Goal: Book appointment/travel/reservation

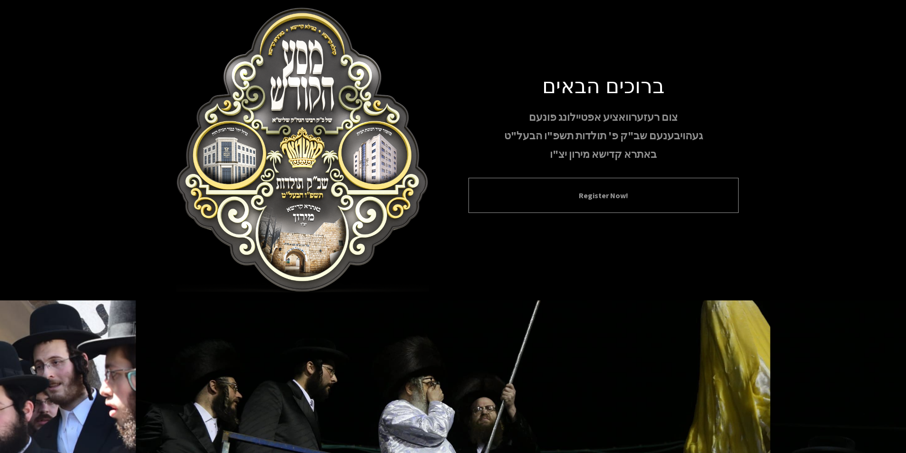
click at [589, 194] on button "Register Now!" at bounding box center [603, 195] width 246 height 11
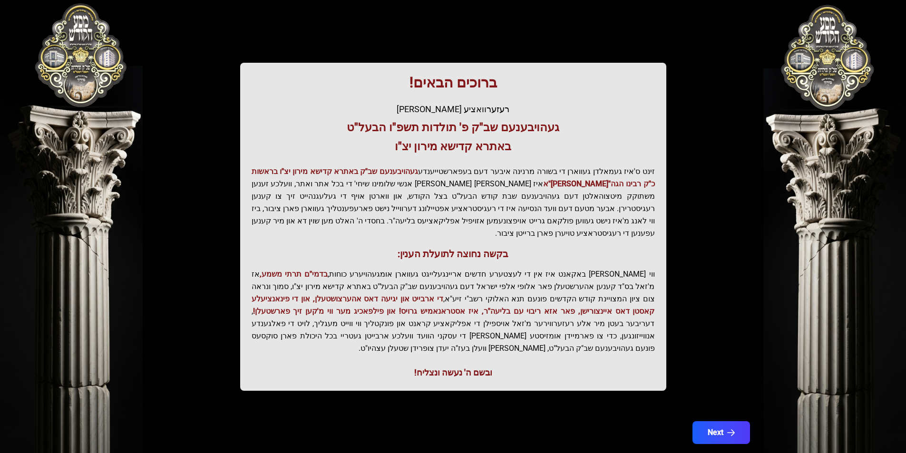
scroll to position [98, 0]
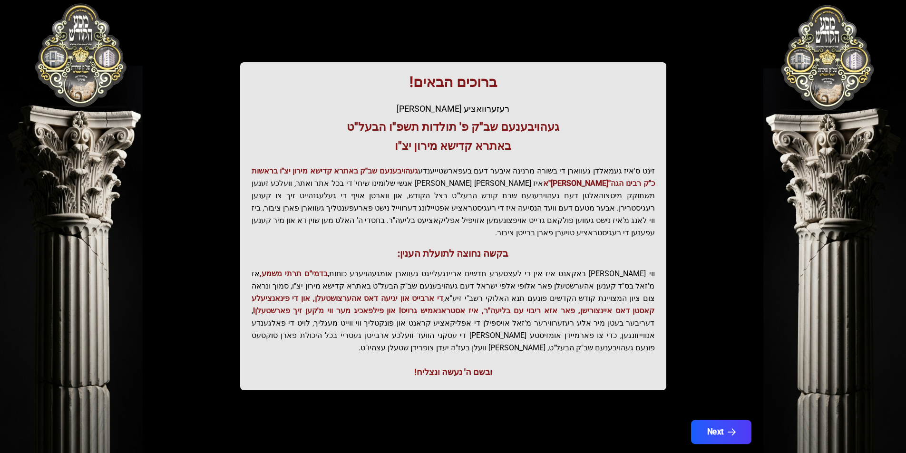
click at [728, 429] on icon "button" at bounding box center [731, 433] width 8 height 8
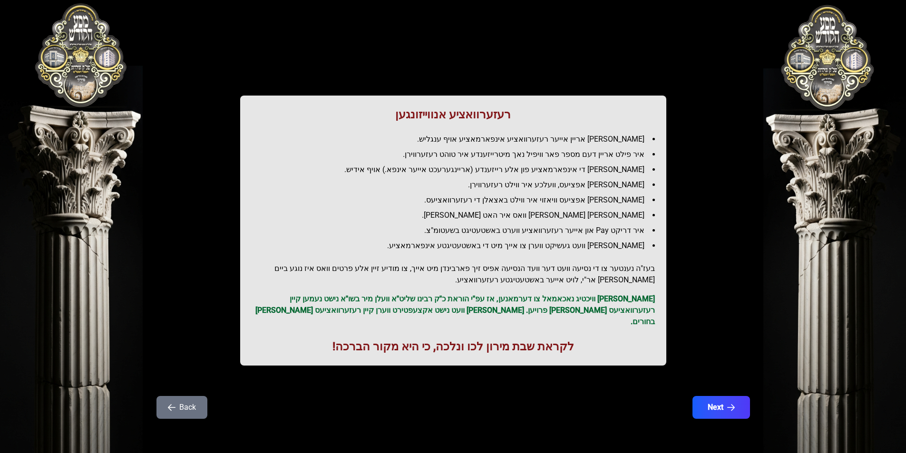
scroll to position [0, 0]
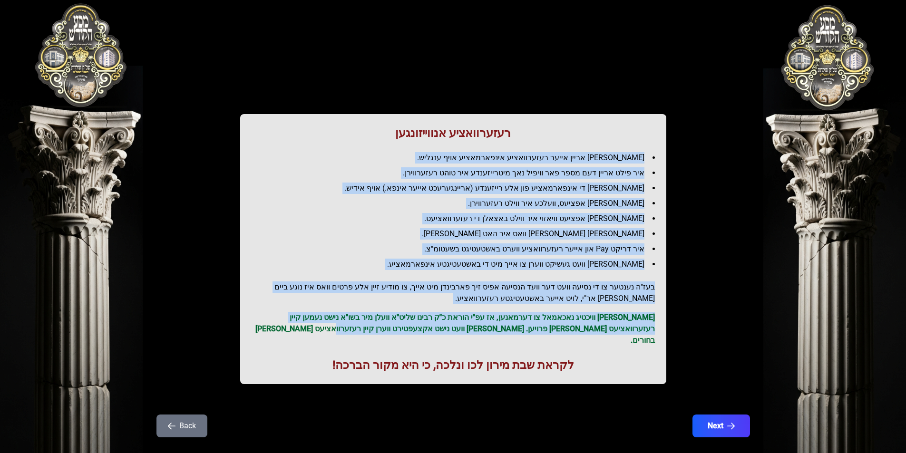
drag, startPoint x: 422, startPoint y: 331, endPoint x: 656, endPoint y: 145, distance: 298.9
click at [656, 145] on div "רעזערוואציע אנווייזונגען איר לייגט אריין אייער רעזערוואציע אינפארמאציע אויף ענג…" at bounding box center [453, 249] width 426 height 270
copy div "lor ipsum dolor sitam consectetur adipiscinge sedd eiusmo. tem inci utlab etd m…"
click at [703, 303] on div "רעזערוואציע אנווייזונגען איר לייגט אריין אייער רעזערוואציע אינפארמאציע אויף ענג…" at bounding box center [453, 211] width 609 height 377
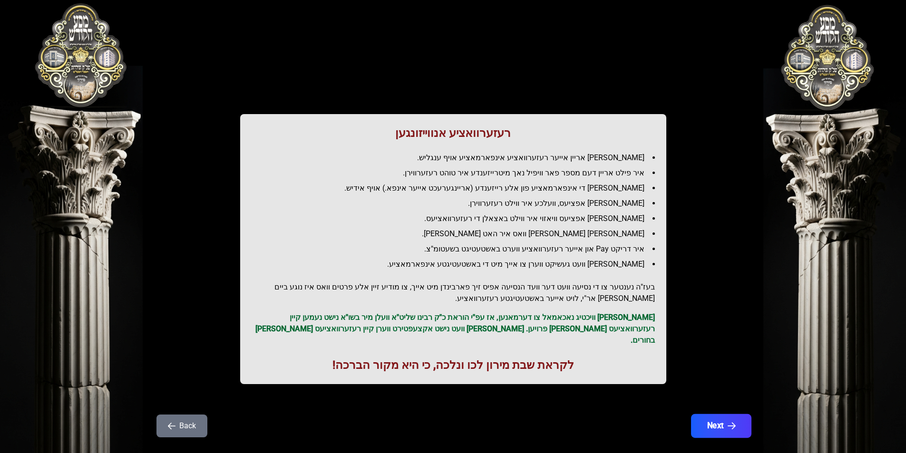
click at [722, 417] on button "Next" at bounding box center [721, 426] width 60 height 24
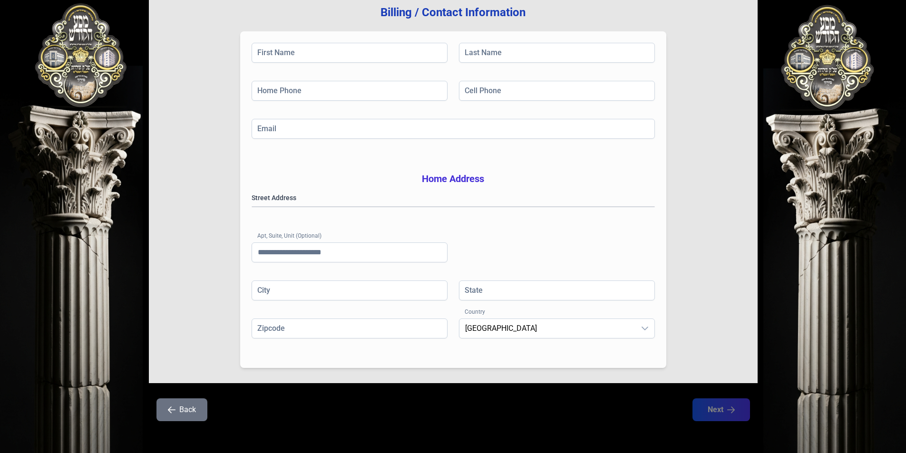
scroll to position [136, 0]
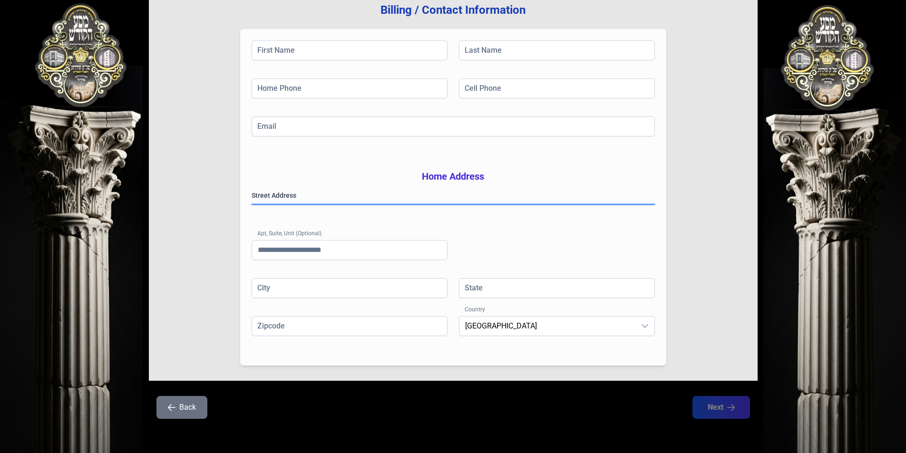
click at [252, 205] on gmp-place-autocomplete at bounding box center [252, 205] width 0 height 0
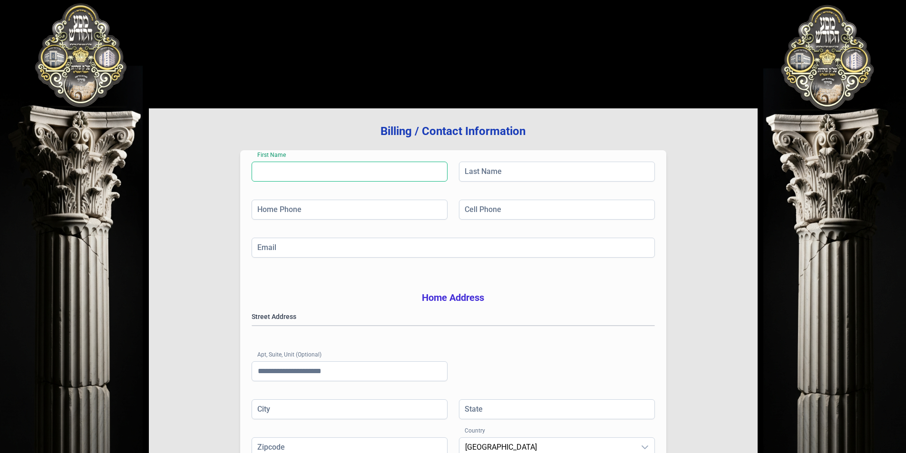
click at [314, 172] on input "First Name" at bounding box center [350, 172] width 196 height 20
click at [499, 172] on input "Last Name" at bounding box center [557, 172] width 196 height 20
click at [263, 129] on h3 "Billing / Contact Information" at bounding box center [453, 131] width 578 height 15
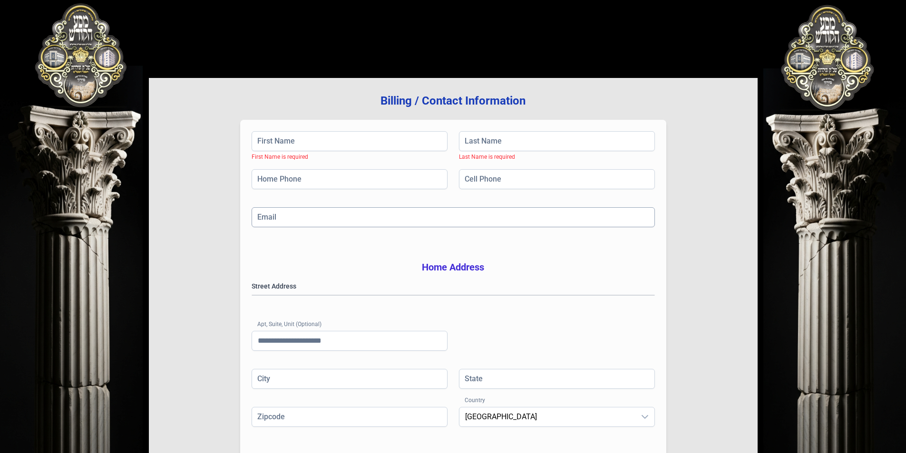
scroll to position [48, 0]
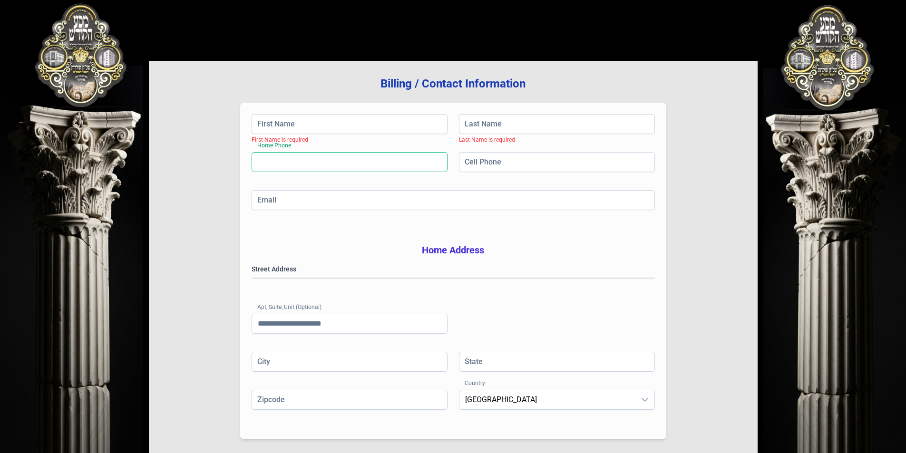
click at [334, 164] on input "Home Phone" at bounding box center [350, 162] width 196 height 20
click at [519, 157] on input "Cell Phone" at bounding box center [557, 162] width 196 height 20
click at [398, 238] on div "First Name First Name is required Last Name Last Name is required Home Phone Ho…" at bounding box center [453, 271] width 426 height 337
click at [315, 199] on input "Email" at bounding box center [453, 200] width 403 height 20
click at [282, 234] on div "First Name First Name is required Last Name Last Name is required Home Phone Ho…" at bounding box center [453, 271] width 426 height 337
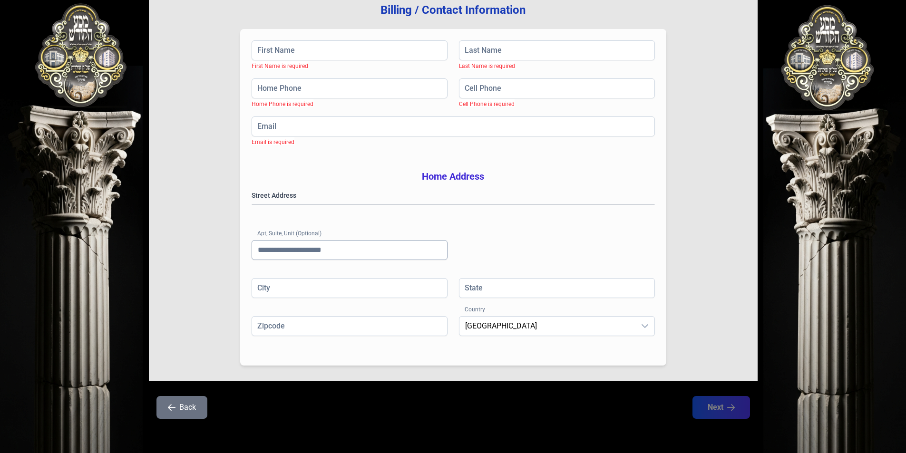
scroll to position [136, 0]
click at [252, 205] on gmp-place-autocomplete at bounding box center [252, 205] width 0 height 0
click at [332, 228] on div "Street Address [GEOGRAPHIC_DATA] (Optional)" at bounding box center [453, 235] width 403 height 88
click at [350, 253] on input "Apt, Suite, Unit (Optional)" at bounding box center [350, 250] width 196 height 20
click at [352, 275] on div "Street Address [GEOGRAPHIC_DATA] (Optional)" at bounding box center [453, 235] width 403 height 88
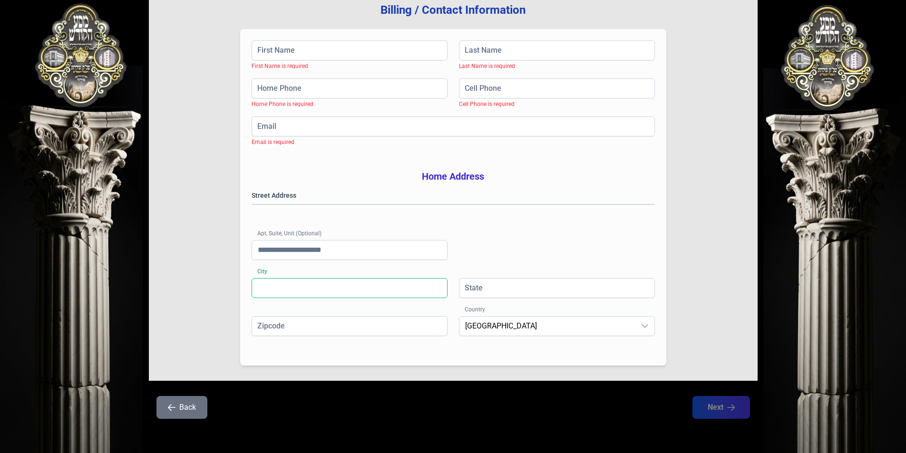
drag, startPoint x: 325, startPoint y: 292, endPoint x: 323, endPoint y: 298, distance: 6.2
click at [325, 292] on input "City" at bounding box center [350, 288] width 196 height 20
click at [413, 312] on div "City State" at bounding box center [453, 297] width 403 height 38
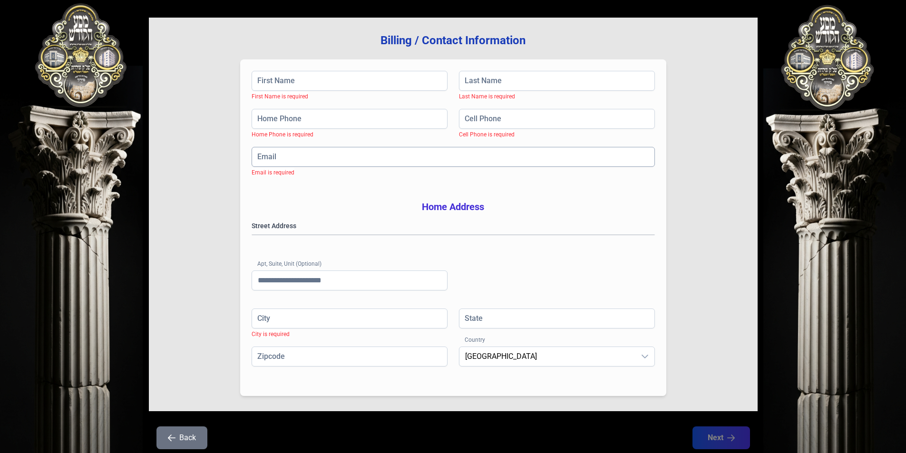
scroll to position [0, 0]
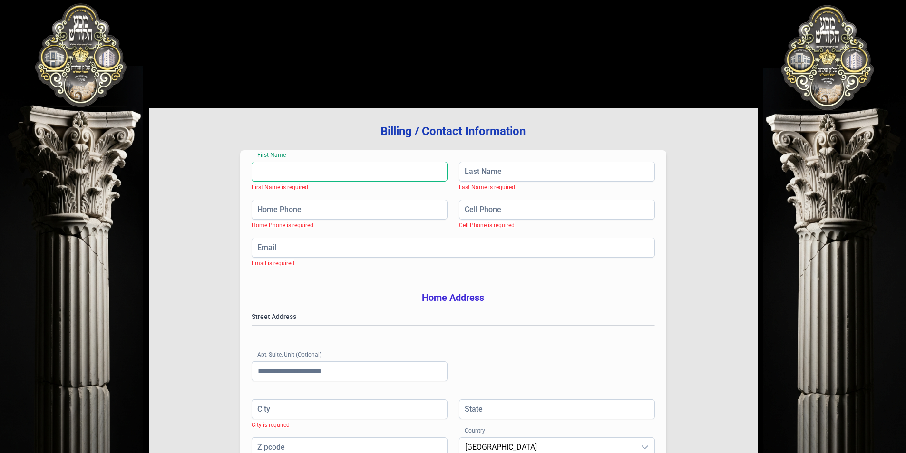
click at [303, 169] on input "First Name" at bounding box center [350, 172] width 196 height 20
type input "*****"
click at [504, 169] on input "Last Name" at bounding box center [557, 172] width 196 height 20
type input "*"
type input "*****"
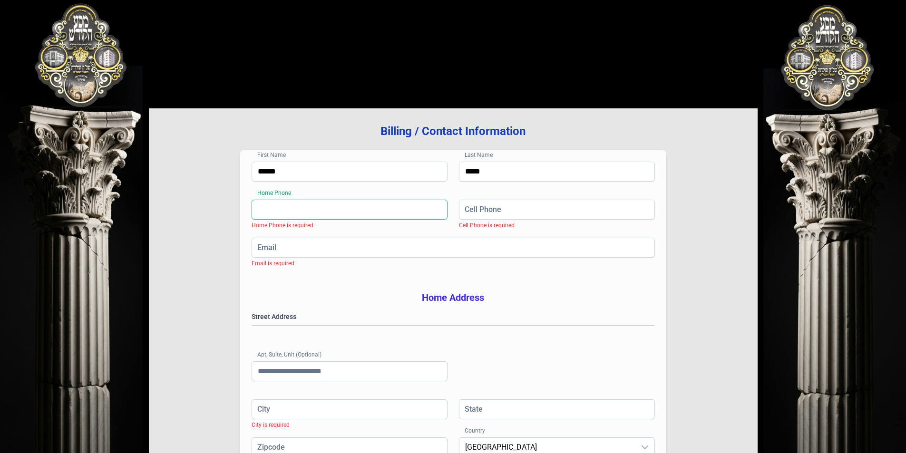
click at [293, 203] on input "Home Phone" at bounding box center [350, 210] width 196 height 20
type input "**"
type input "**********"
click at [540, 210] on input "Cell Phone" at bounding box center [557, 210] width 196 height 20
type input "**"
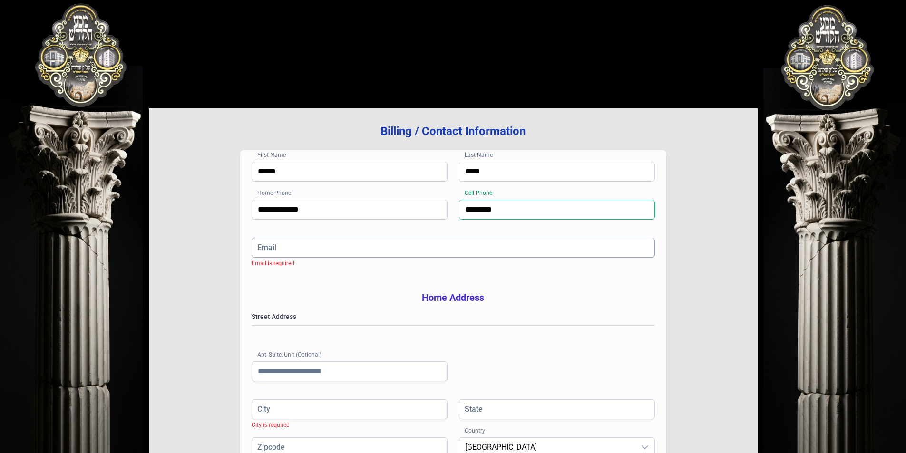
type input "*********"
click at [463, 251] on input "Email" at bounding box center [453, 248] width 403 height 20
click at [324, 206] on input "**********" at bounding box center [350, 210] width 196 height 20
type input "*********"
click at [283, 247] on input "Email" at bounding box center [453, 248] width 403 height 20
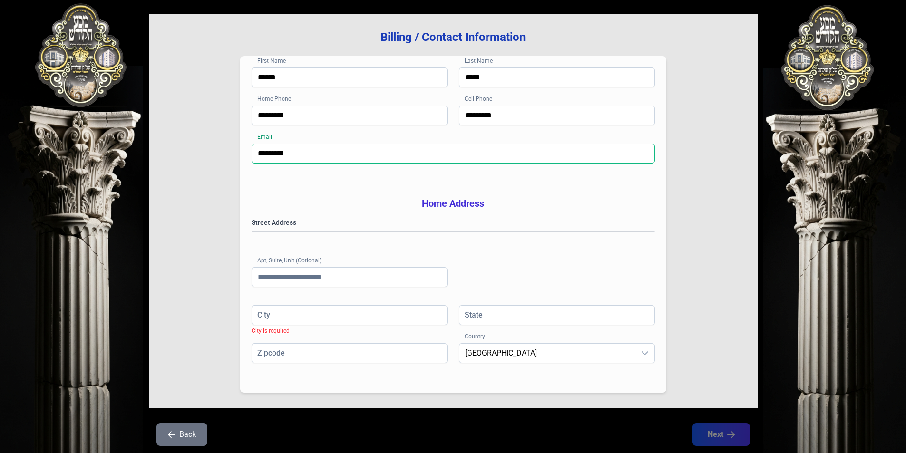
scroll to position [136, 0]
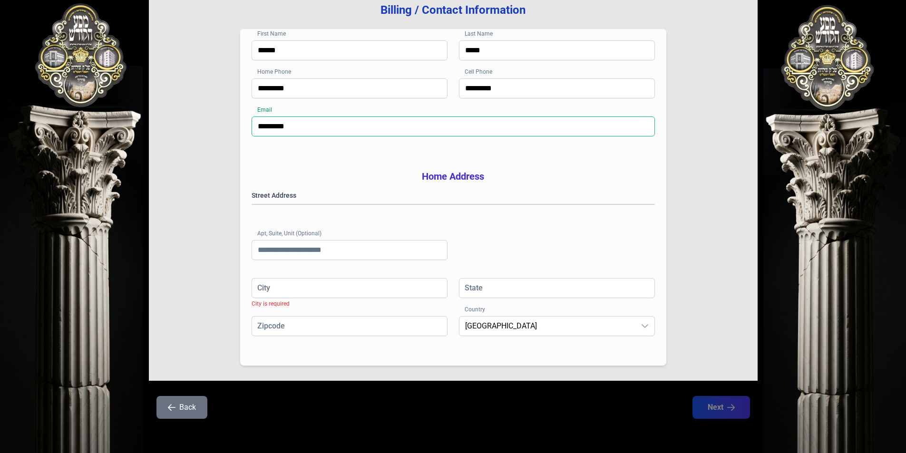
type input "*********"
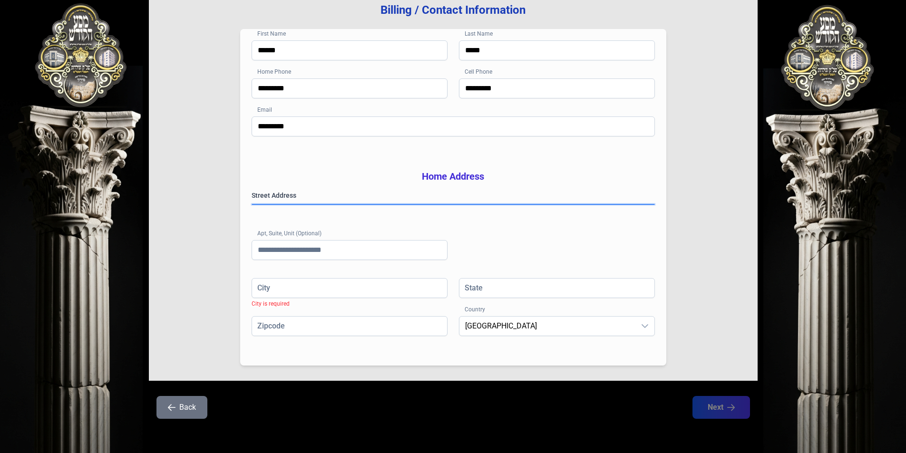
click at [252, 205] on gmp-place-autocomplete at bounding box center [252, 205] width 0 height 0
type input "**********"
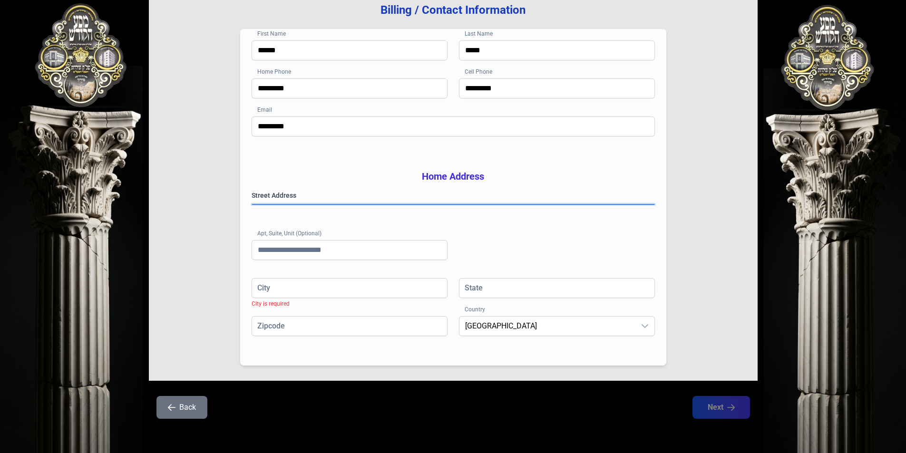
type input "**"
type input "*********"
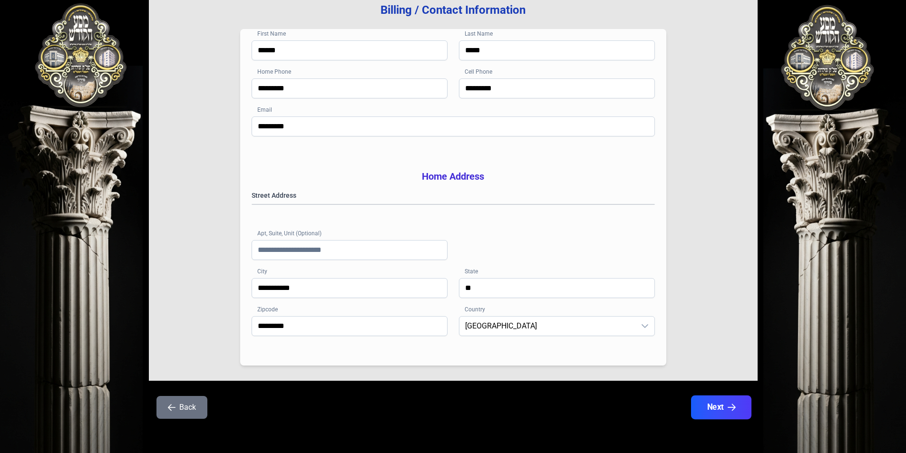
click at [715, 408] on button "Next" at bounding box center [721, 408] width 60 height 24
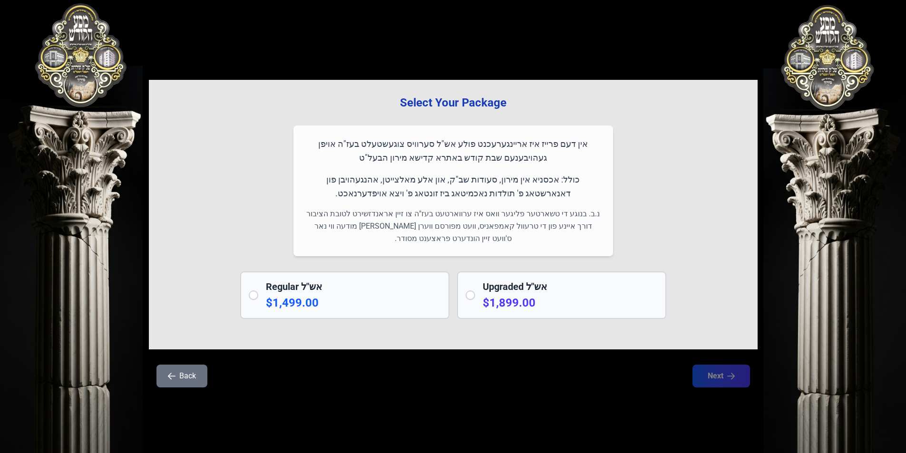
scroll to position [0, 0]
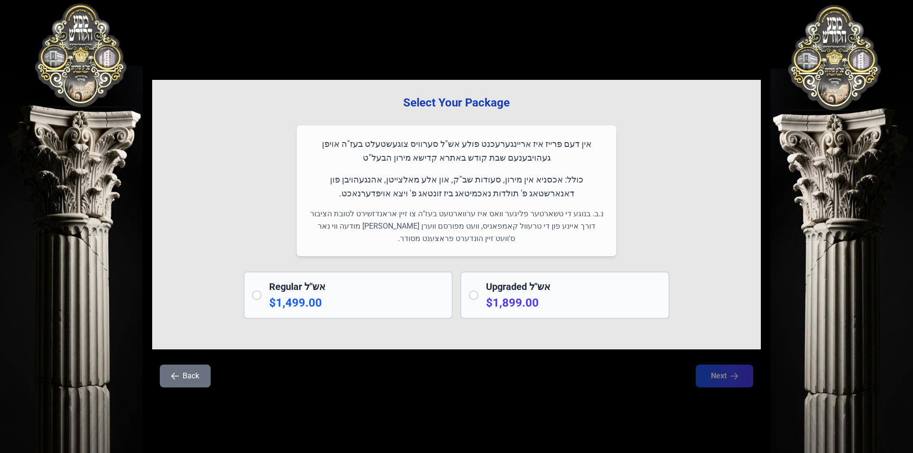
click at [511, 292] on h2 "Upgraded אש"ל" at bounding box center [573, 286] width 175 height 13
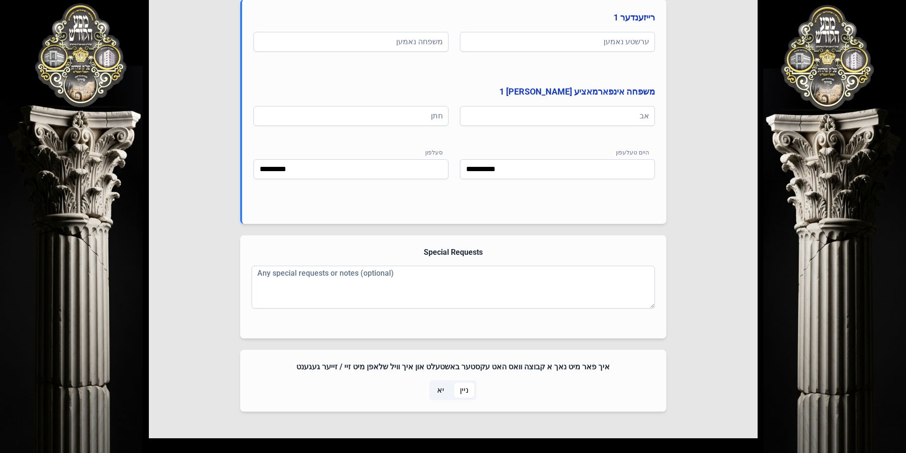
scroll to position [523, 0]
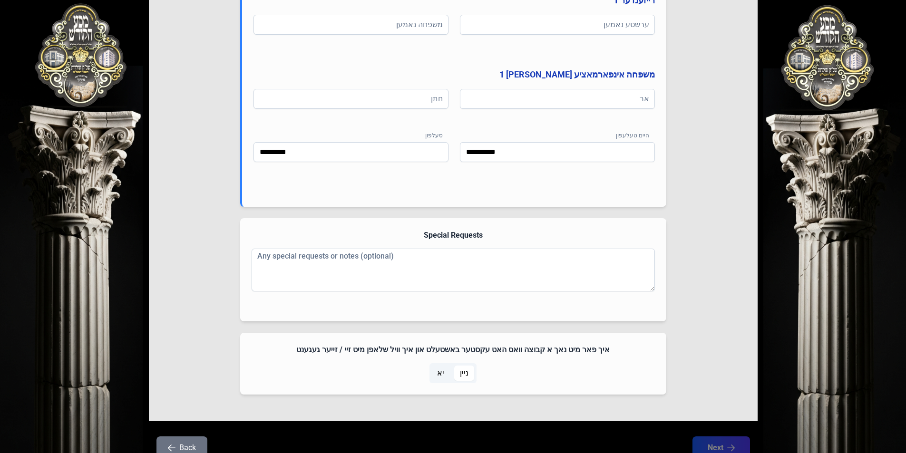
click at [442, 371] on span "יא" at bounding box center [440, 373] width 7 height 11
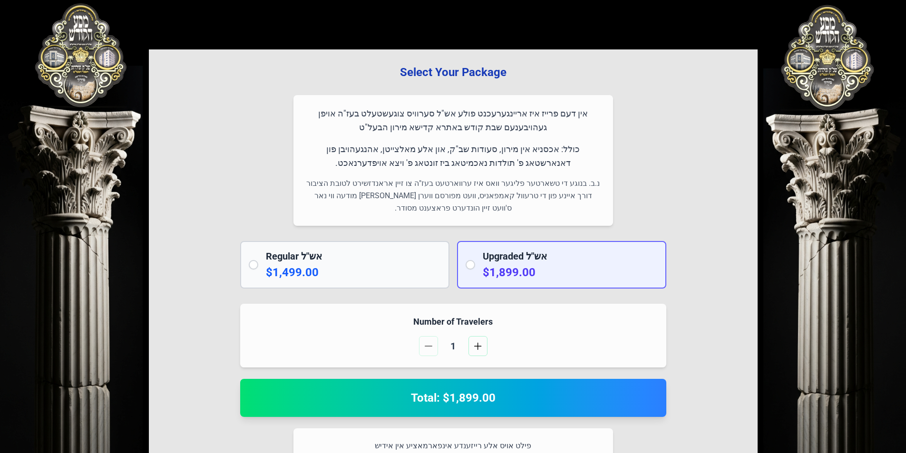
scroll to position [0, 0]
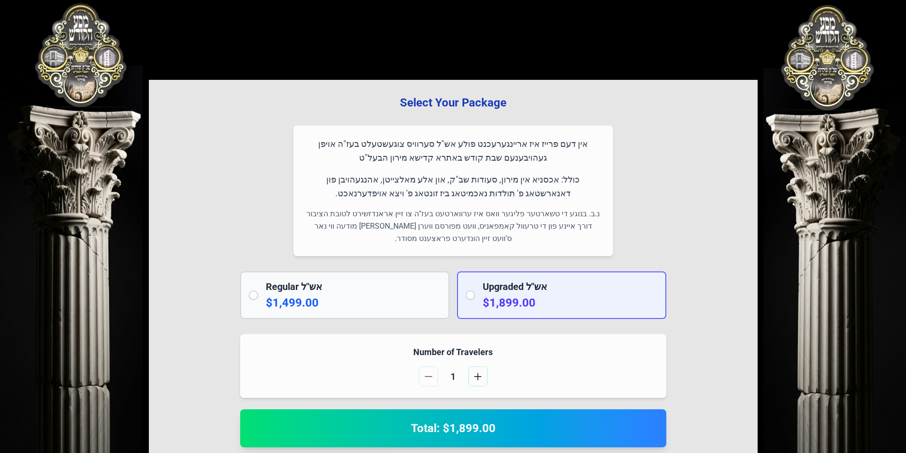
click at [474, 301] on div "Upgraded אש"ל $1,899.00" at bounding box center [561, 296] width 209 height 48
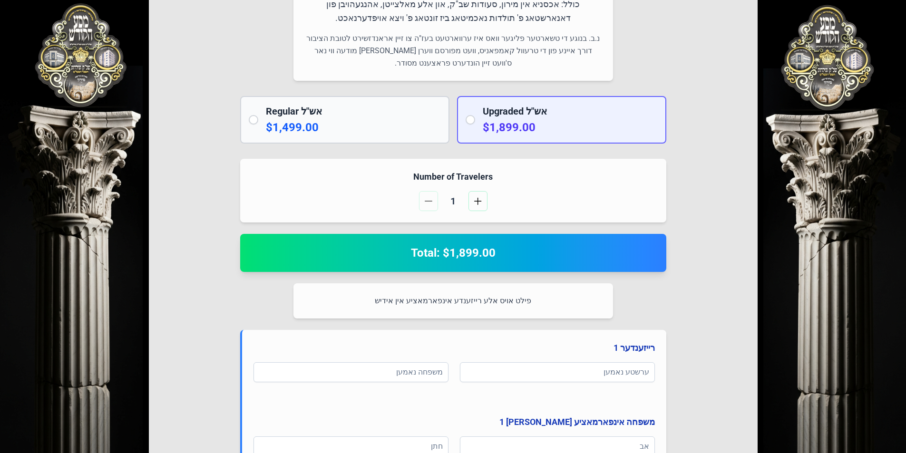
scroll to position [190, 0]
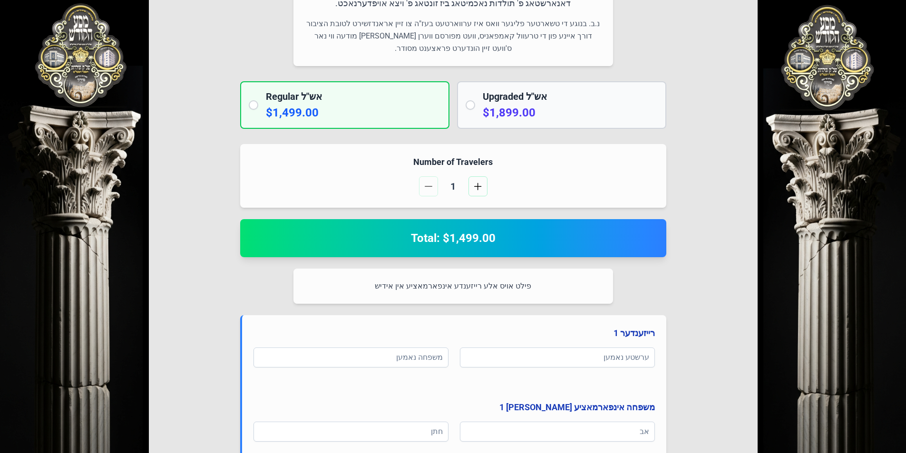
click at [478, 107] on div "Upgraded אש"ל $1,899.00" at bounding box center [561, 105] width 209 height 48
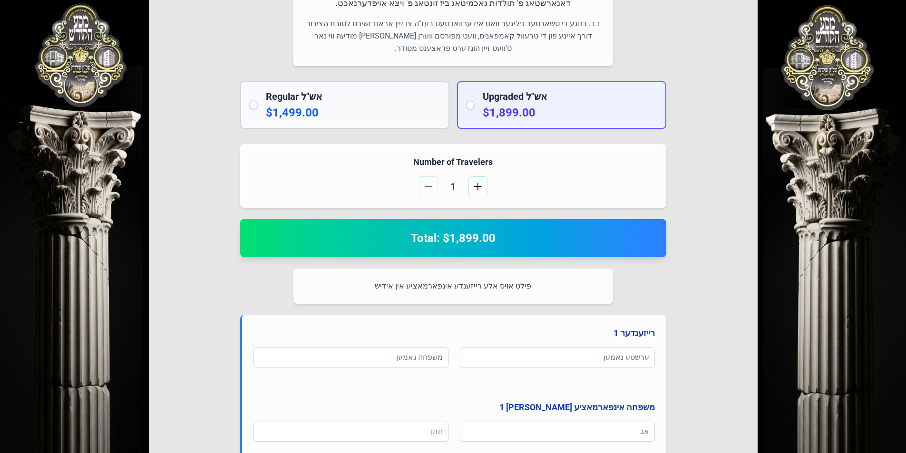
scroll to position [238, 0]
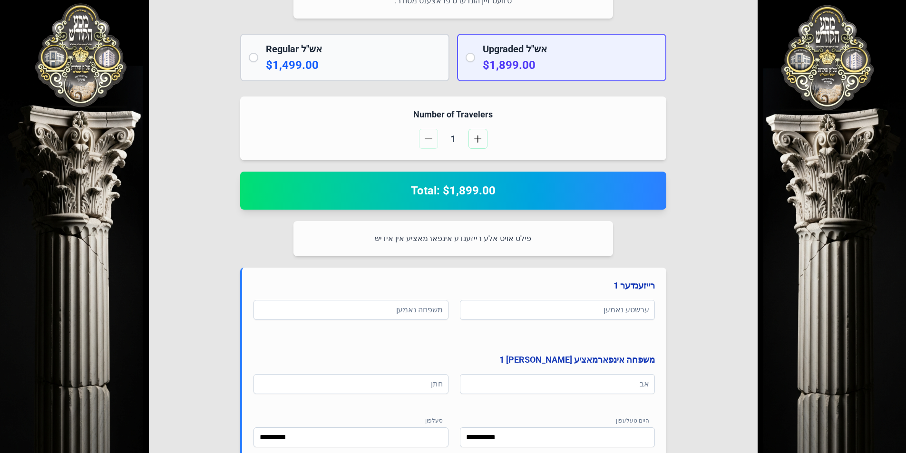
click at [488, 190] on h2 "Total: $1,899.00" at bounding box center [453, 190] width 403 height 15
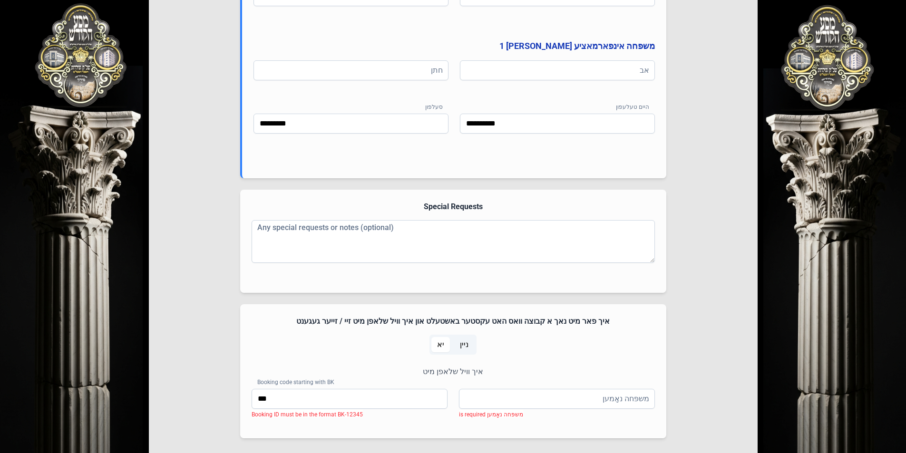
scroll to position [476, 0]
